Goal: Transaction & Acquisition: Purchase product/service

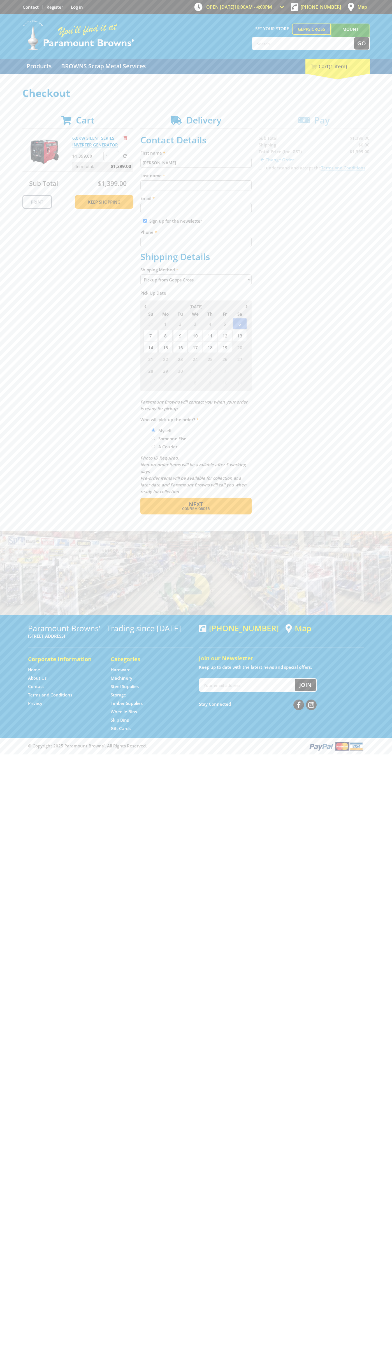
type input "[PERSON_NAME]"
type input "[EMAIL_ADDRESS][DOMAIN_NAME]"
type input "0293744000"
click at [196, 504] on span "Next" at bounding box center [196, 505] width 14 height 8
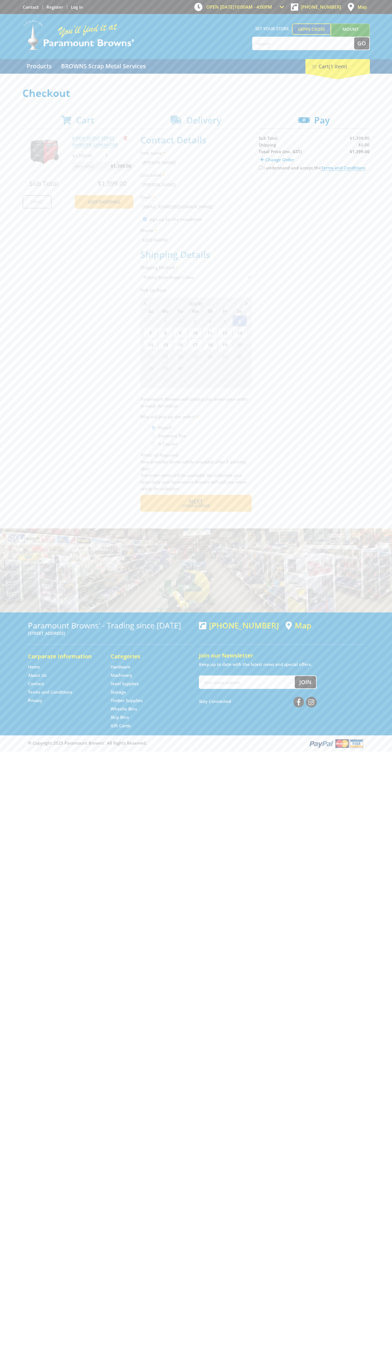
click at [260, 168] on input "I understand and accept the Terms and Conditions" at bounding box center [261, 168] width 4 height 4
checkbox input "true"
click at [275, 185] on span "Credit Card" at bounding box center [271, 185] width 24 height 6
click at [314, 185] on img at bounding box center [310, 185] width 12 height 7
type input "[CREDIT_CARD_NUMBER]"
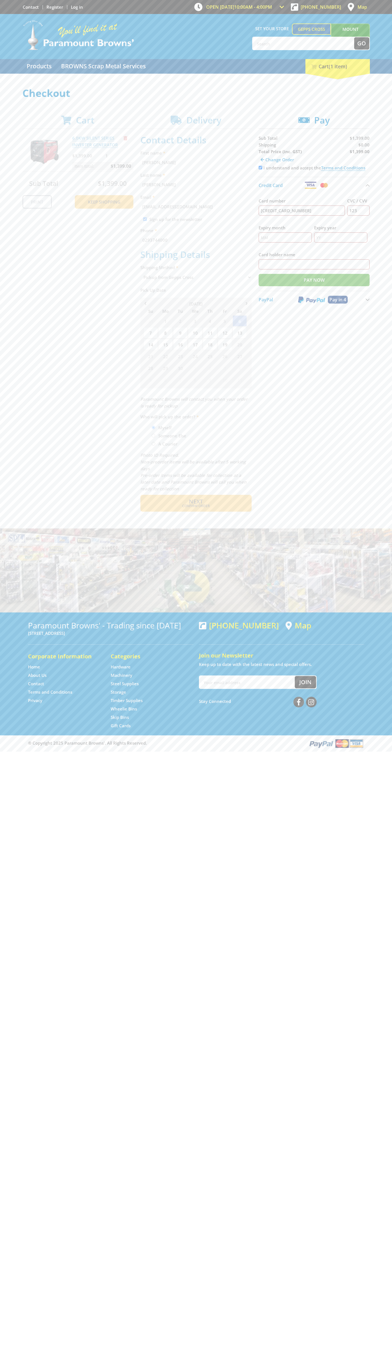
type input "123"
type input "[PERSON_NAME]"
